Goal: Task Accomplishment & Management: Manage account settings

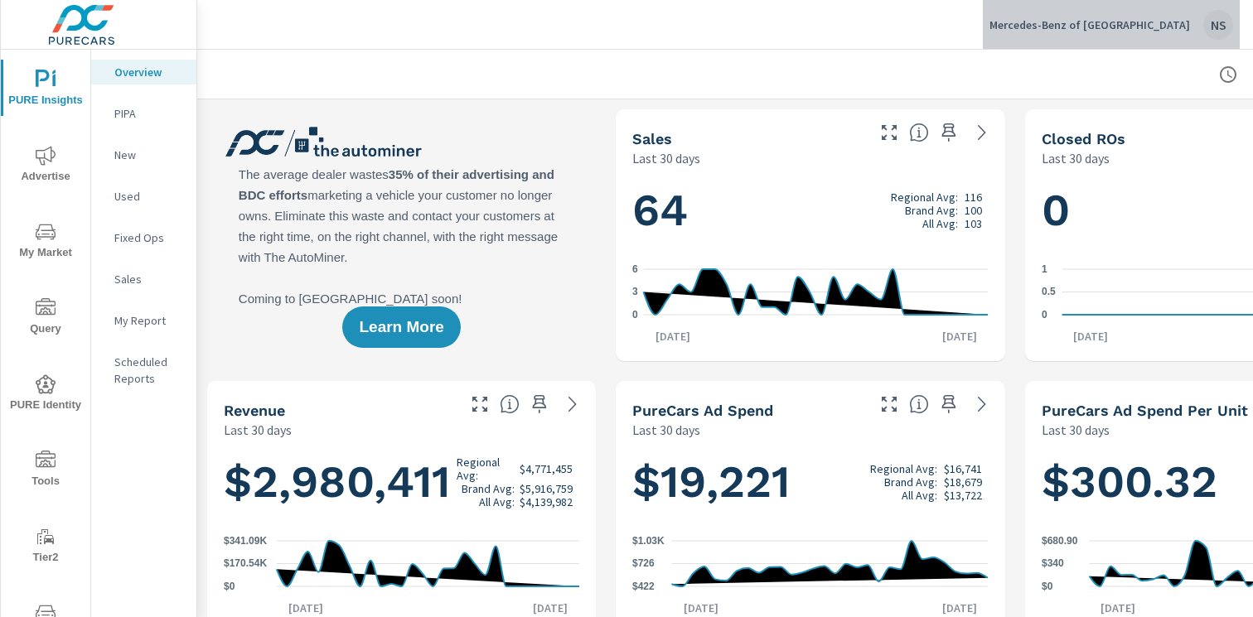
click at [1207, 28] on div "NS" at bounding box center [1218, 25] width 30 height 30
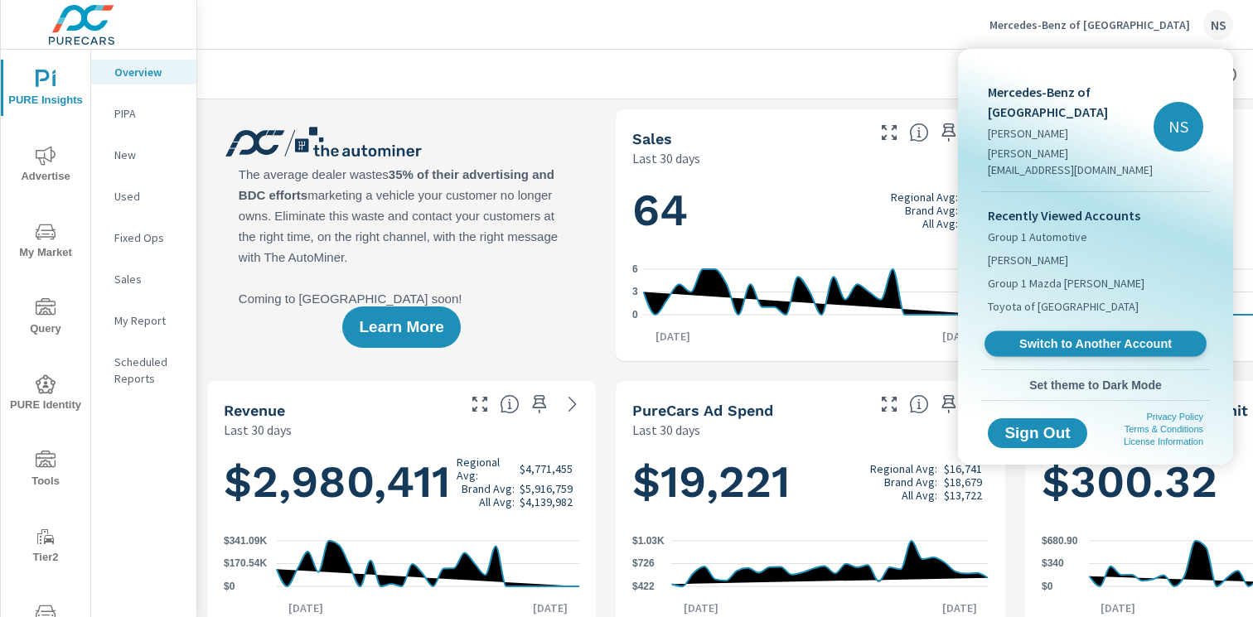
scroll to position [1, 0]
click at [1106, 336] on span "Switch to Another Account" at bounding box center [1094, 344] width 203 height 16
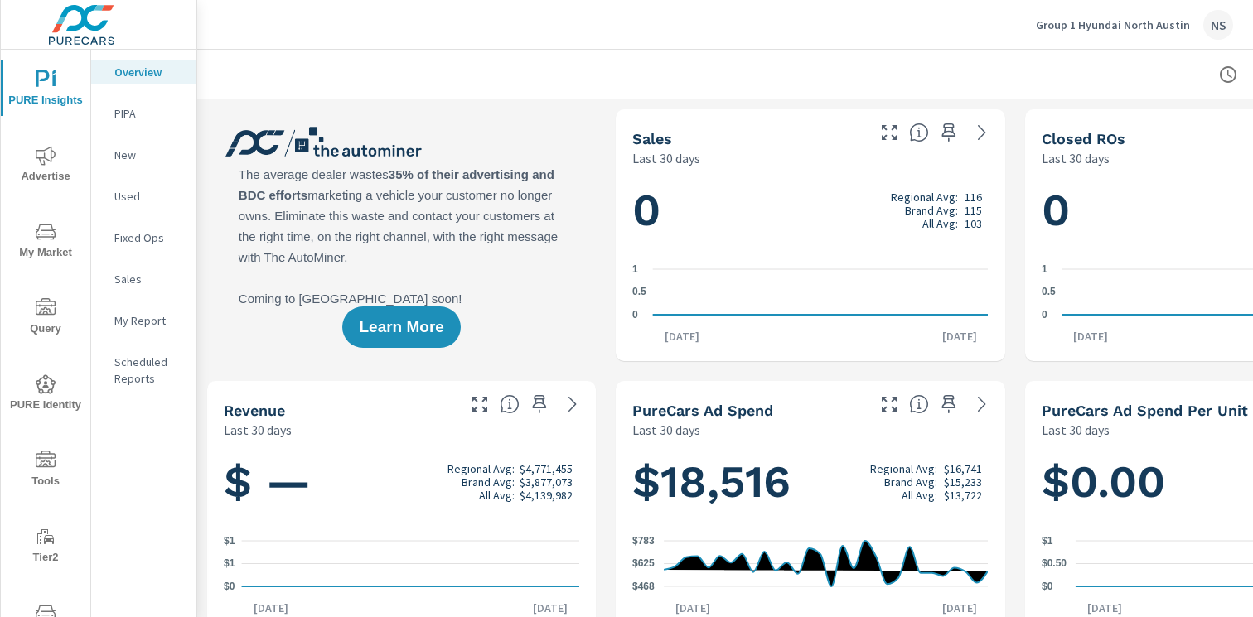
scroll to position [1, 0]
click at [95, 31] on img at bounding box center [82, 25] width 162 height 66
click at [61, 9] on img at bounding box center [82, 25] width 162 height 66
click at [1140, 17] on p "Group 1 Hyundai North Austin" at bounding box center [1112, 24] width 154 height 15
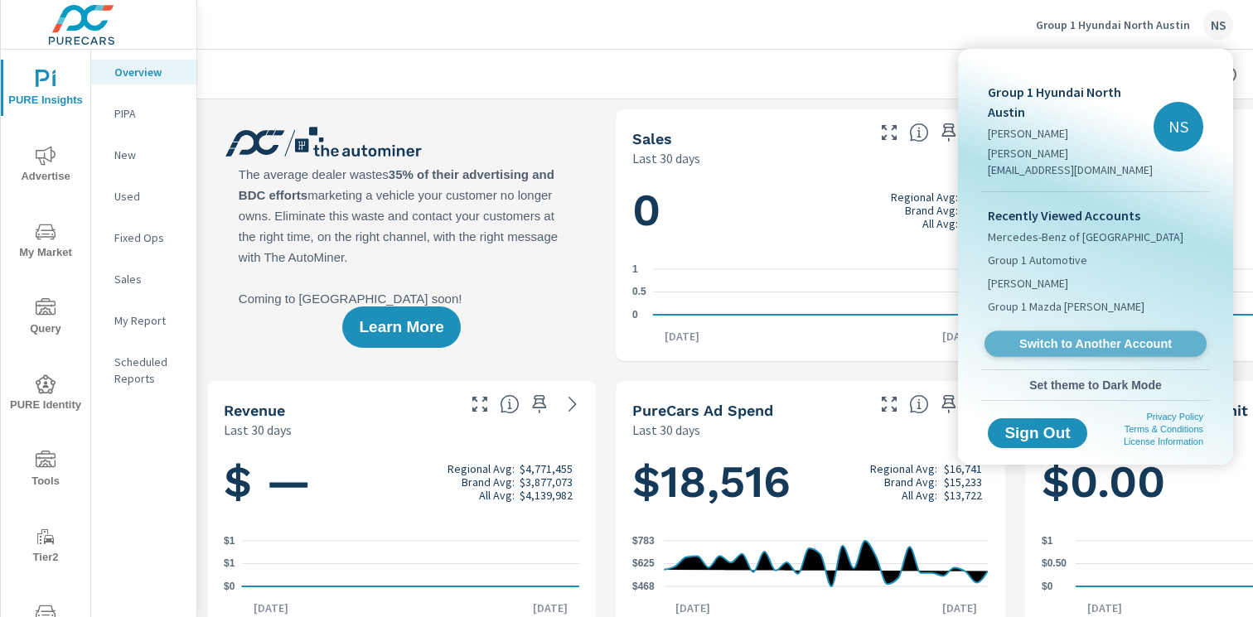
click at [1118, 336] on link "Switch to Another Account" at bounding box center [1095, 344] width 222 height 26
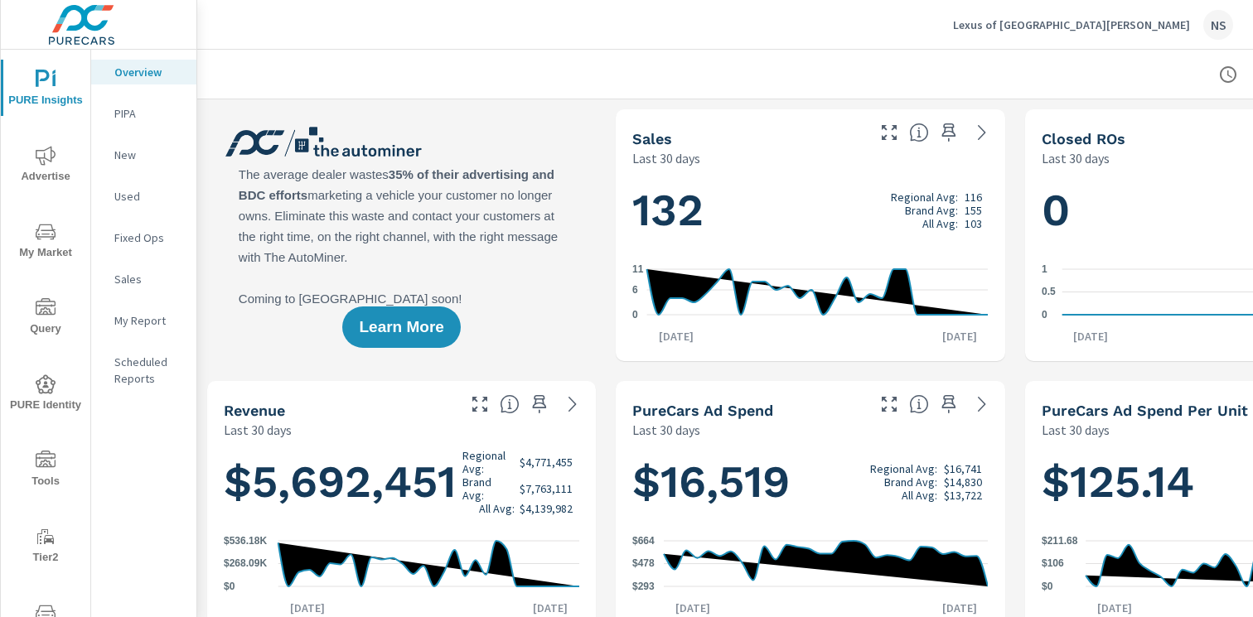
scroll to position [1, 0]
click at [1204, 21] on div "NS" at bounding box center [1218, 25] width 30 height 30
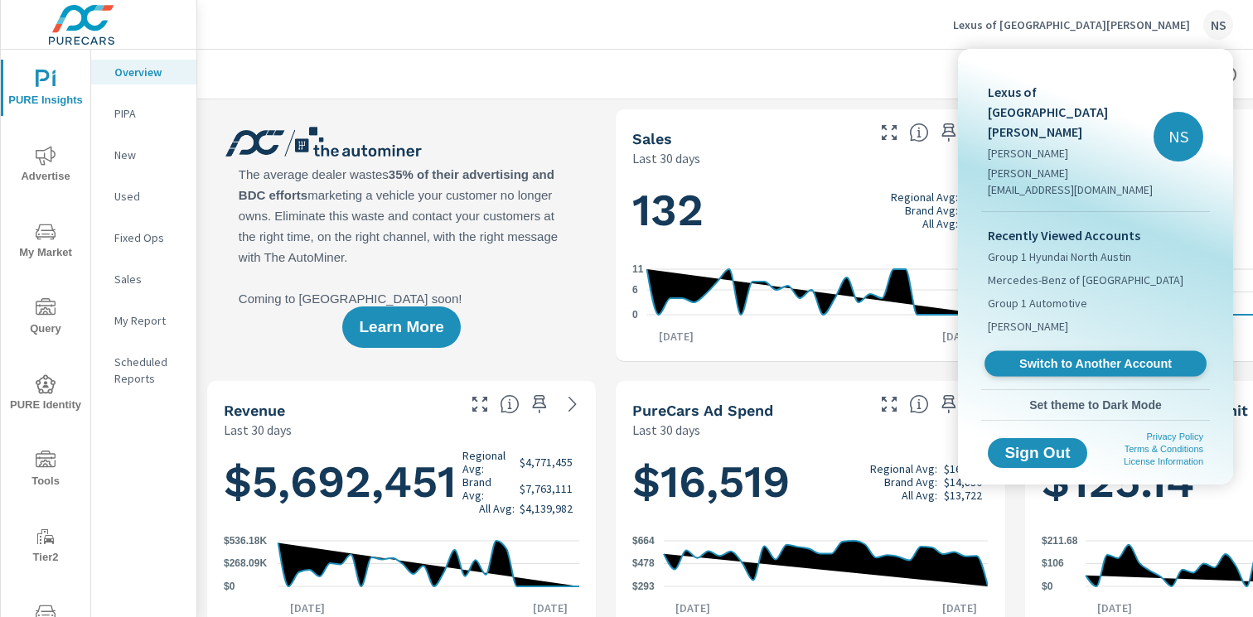
click at [1079, 356] on span "Switch to Another Account" at bounding box center [1094, 364] width 203 height 16
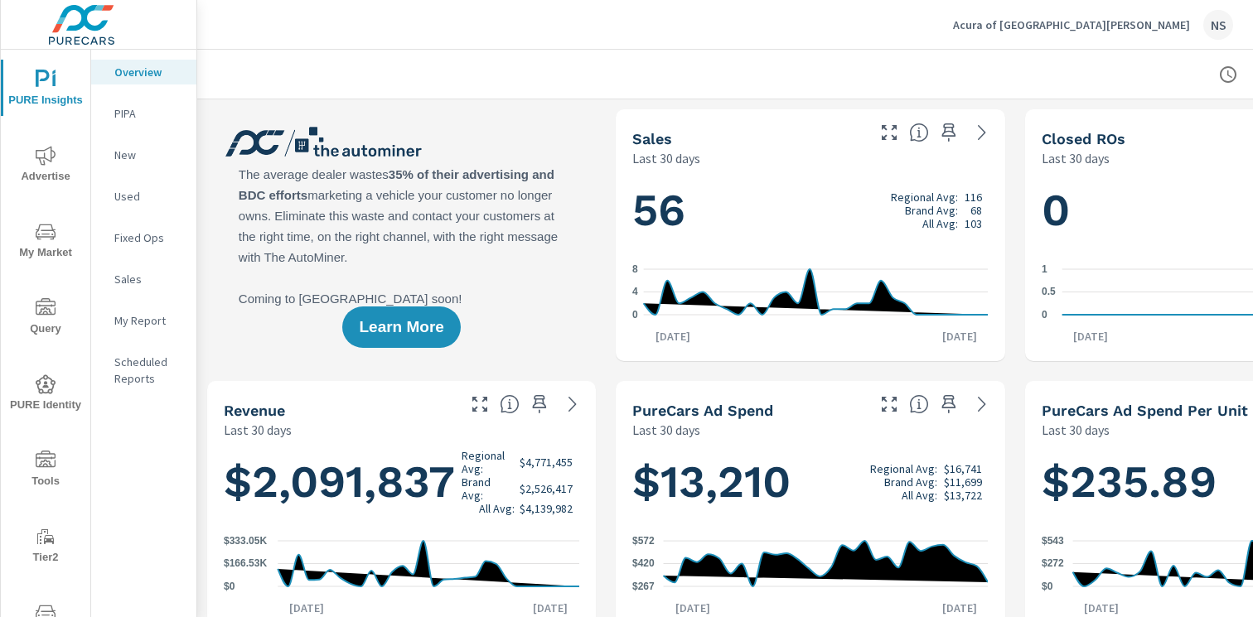
click at [1206, 31] on div "NS" at bounding box center [1218, 25] width 30 height 30
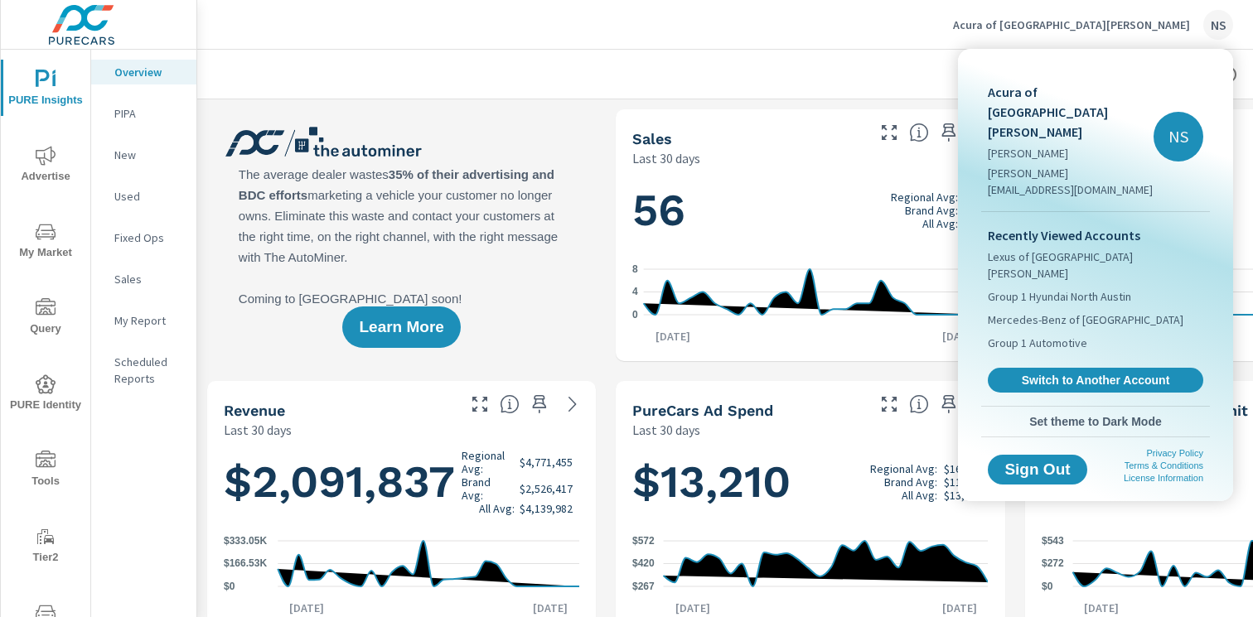
click at [1111, 373] on span "Switch to Another Account" at bounding box center [1095, 380] width 197 height 15
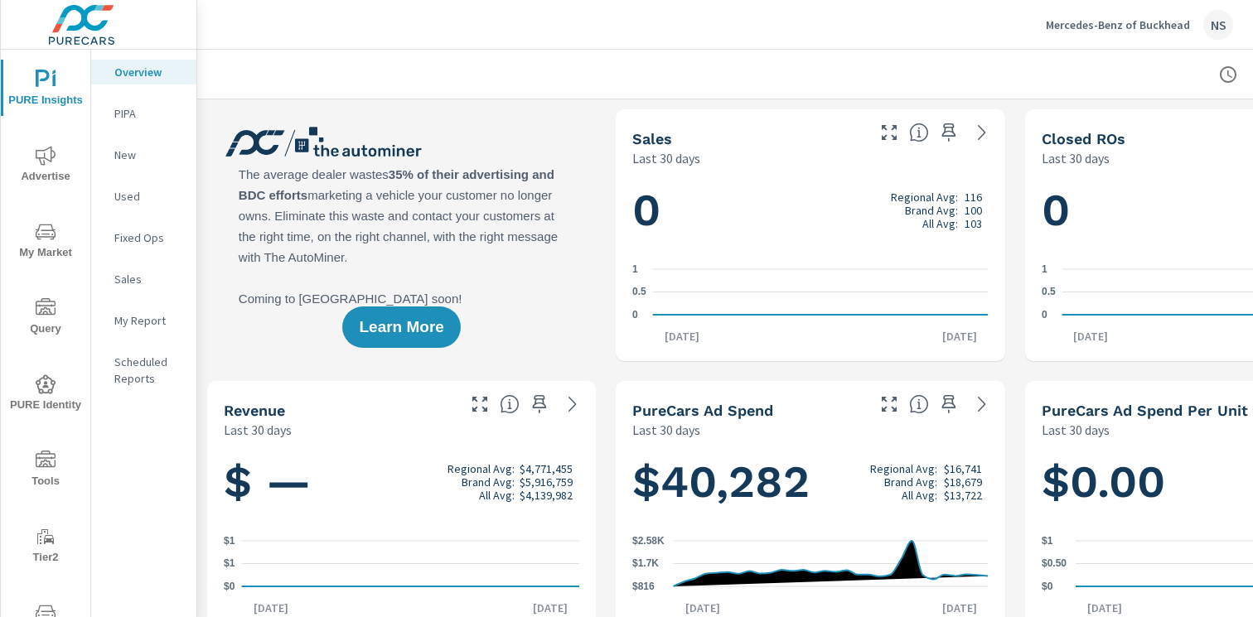
scroll to position [1, 0]
